Goal: Task Accomplishment & Management: Use online tool/utility

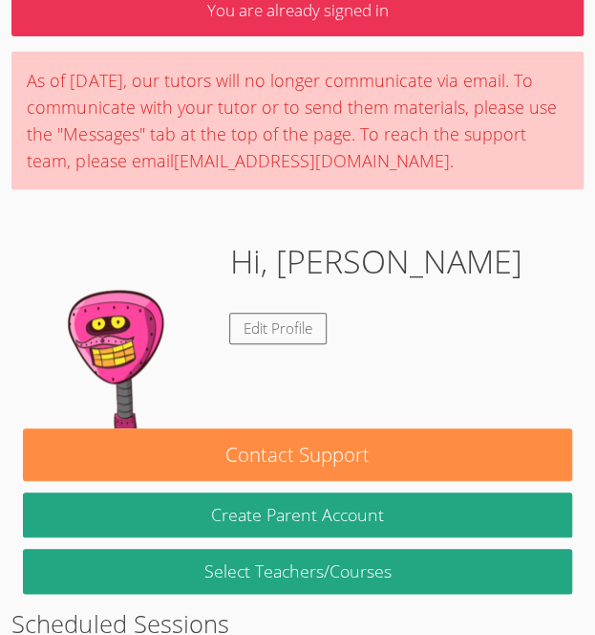
scroll to position [99, 0]
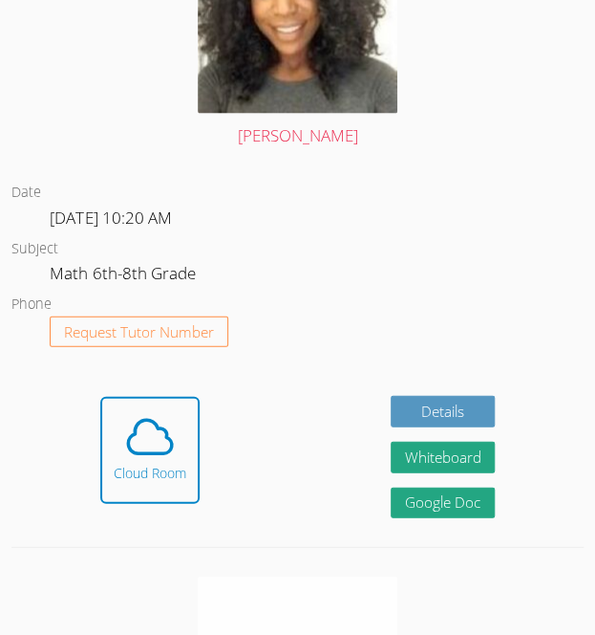
scroll to position [906, 0]
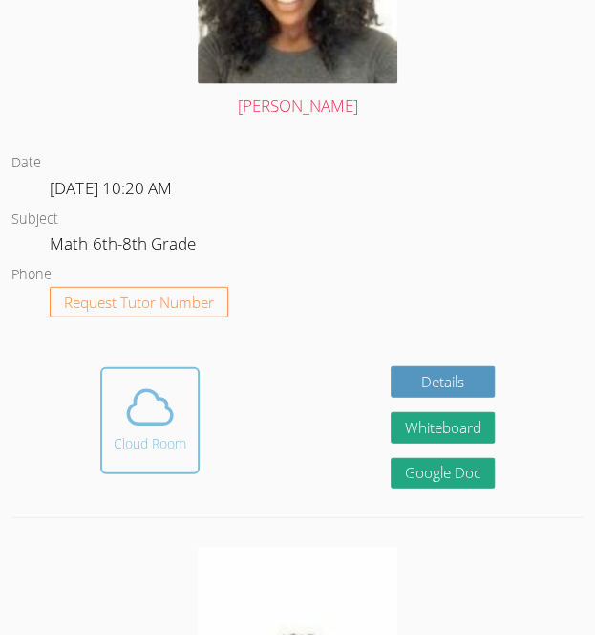
click at [146, 434] on div "Cloud Room" at bounding box center [150, 443] width 73 height 19
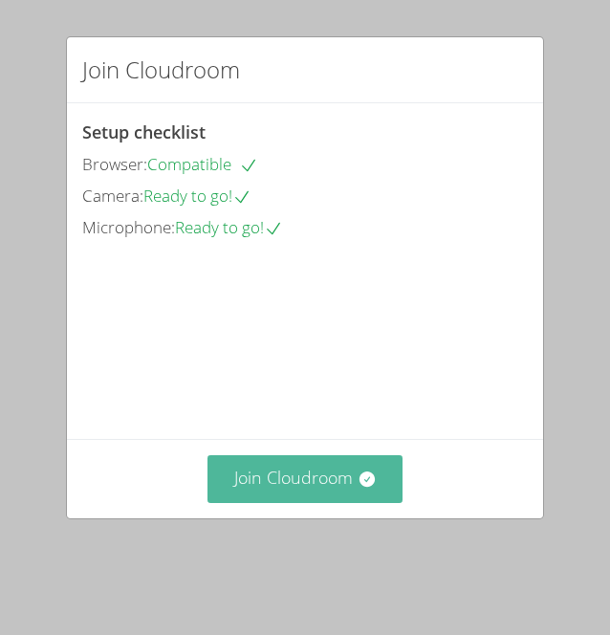
click at [319, 502] on button "Join Cloudroom" at bounding box center [305, 478] width 196 height 47
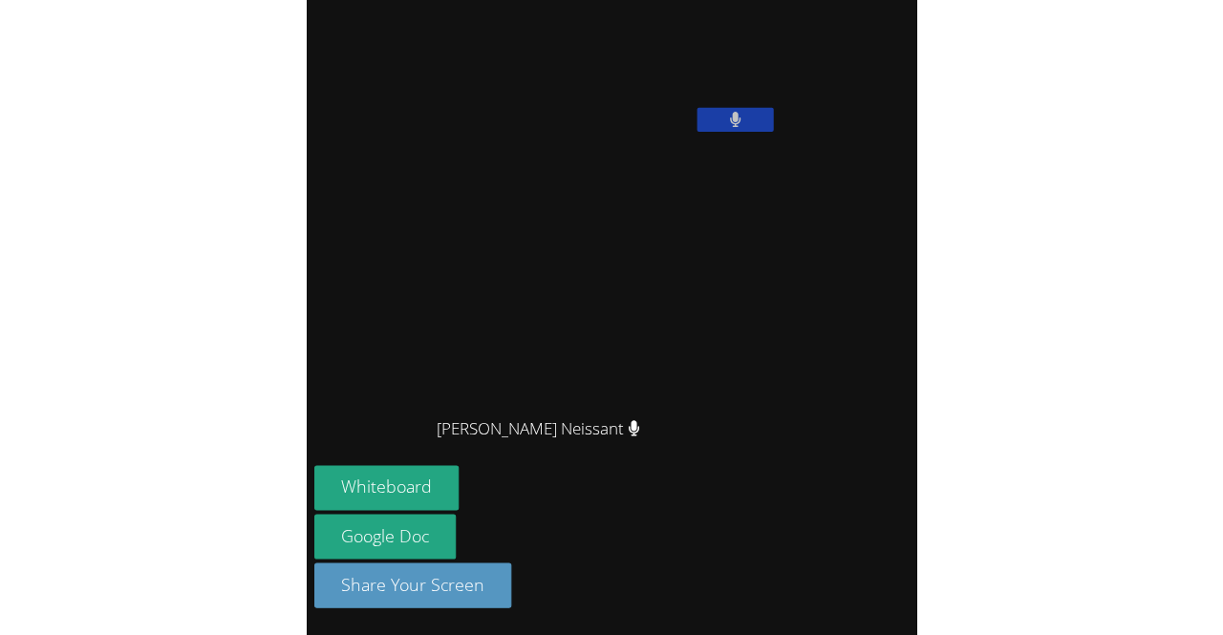
scroll to position [550, 0]
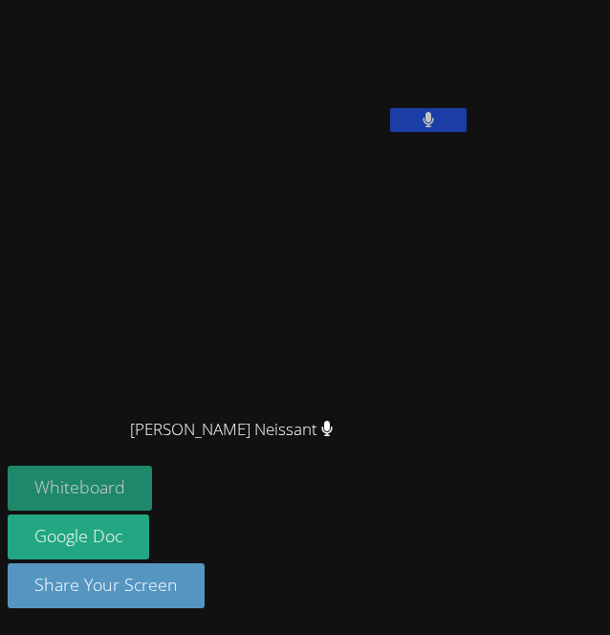
click at [59, 495] on button "Whiteboard" at bounding box center [80, 487] width 144 height 45
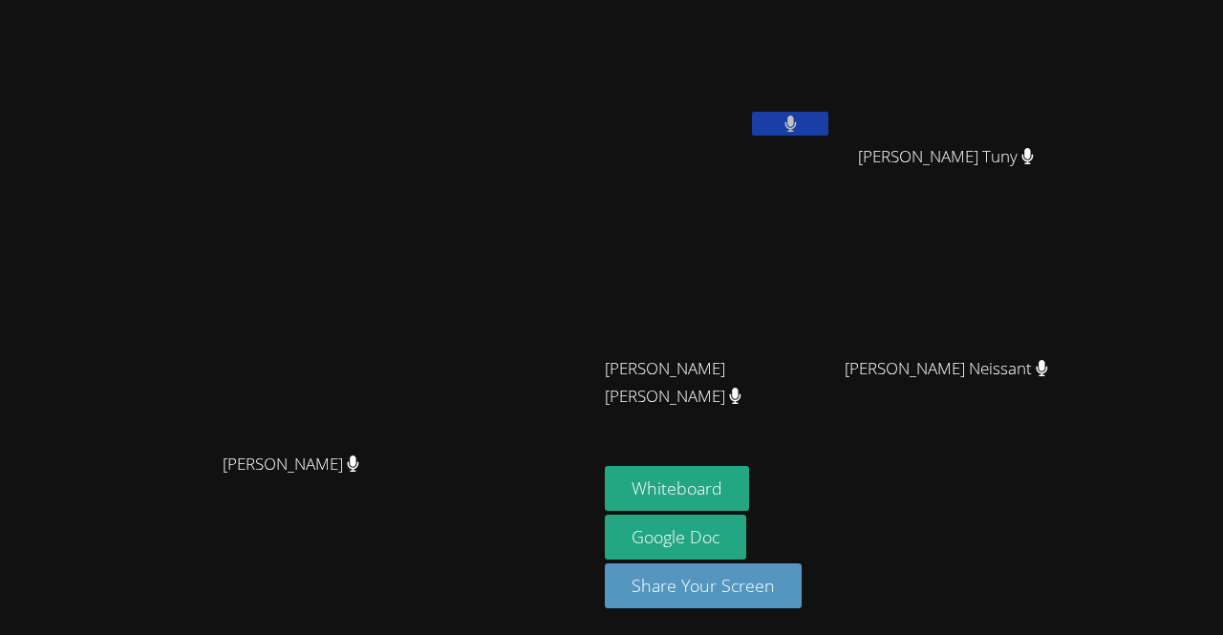
scroll to position [0, 0]
click at [609, 497] on button "Whiteboard" at bounding box center [677, 488] width 144 height 45
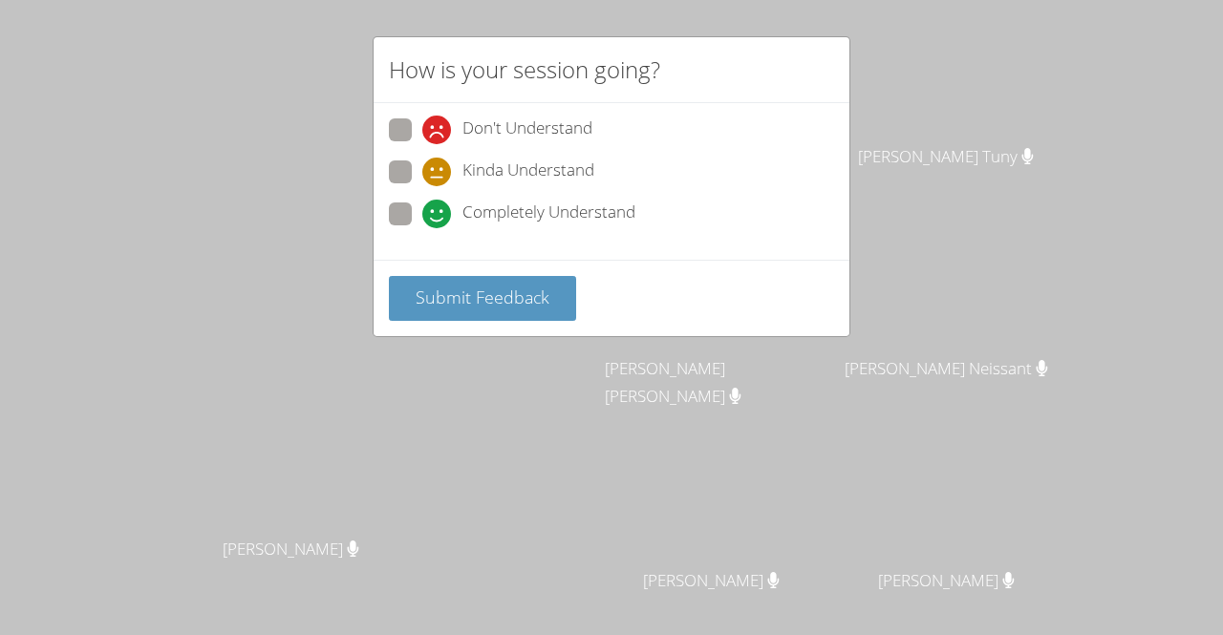
click at [422, 228] on span at bounding box center [422, 228] width 0 height 0
click at [422, 203] on input "Completely Understand" at bounding box center [430, 211] width 16 height 16
radio input "true"
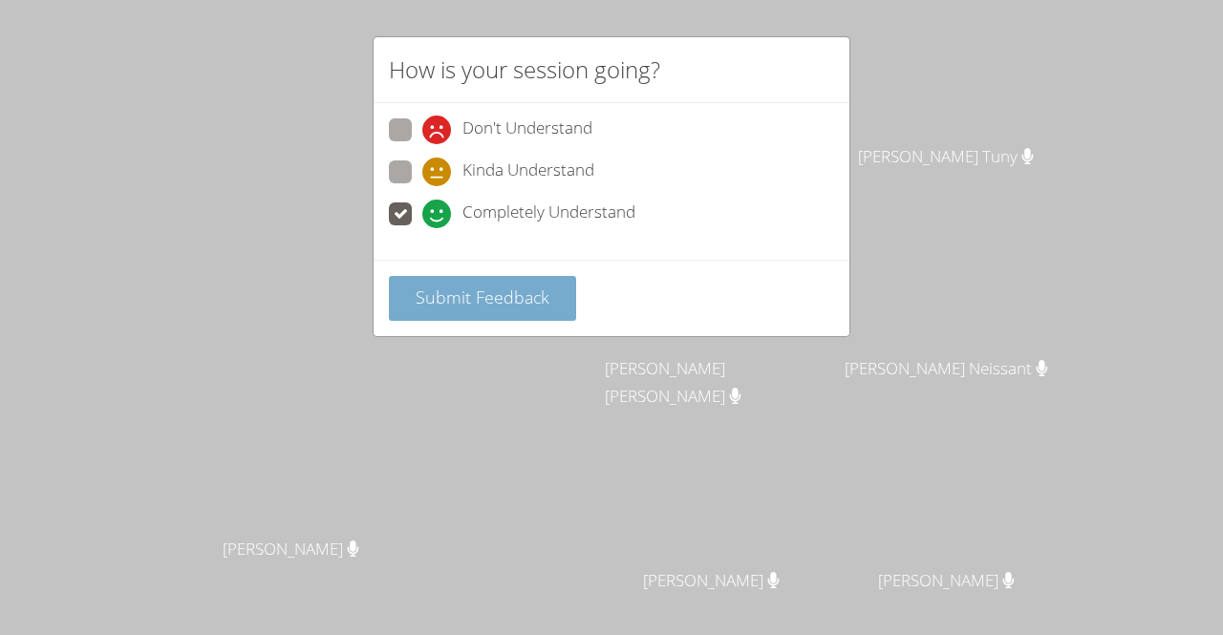
click at [451, 304] on span "Submit Feedback" at bounding box center [483, 297] width 134 height 23
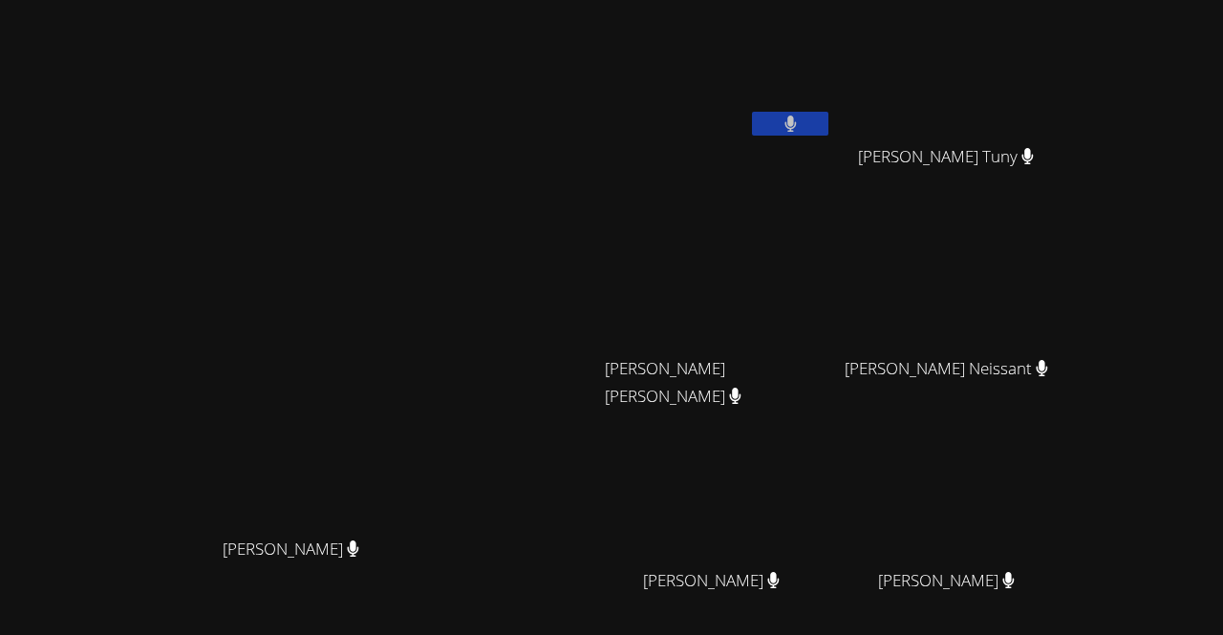
scroll to position [167, 0]
